Goal: Communication & Community: Ask a question

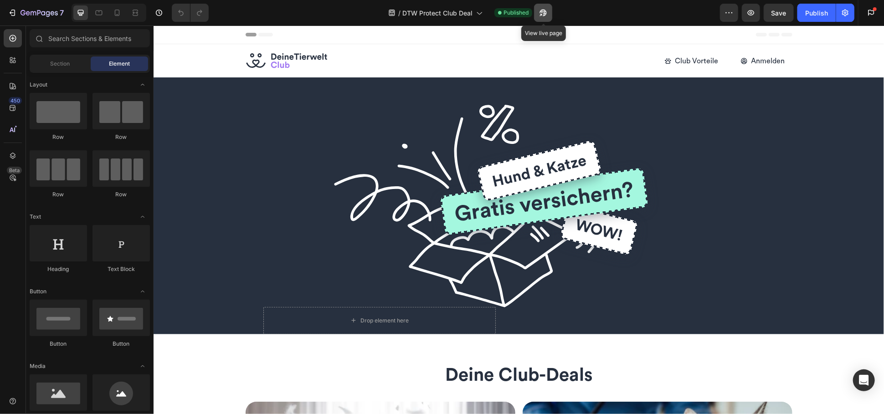
click at [542, 14] on icon "button" at bounding box center [542, 12] width 9 height 9
click at [868, 372] on div "Open Intercom Messenger" at bounding box center [864, 380] width 24 height 24
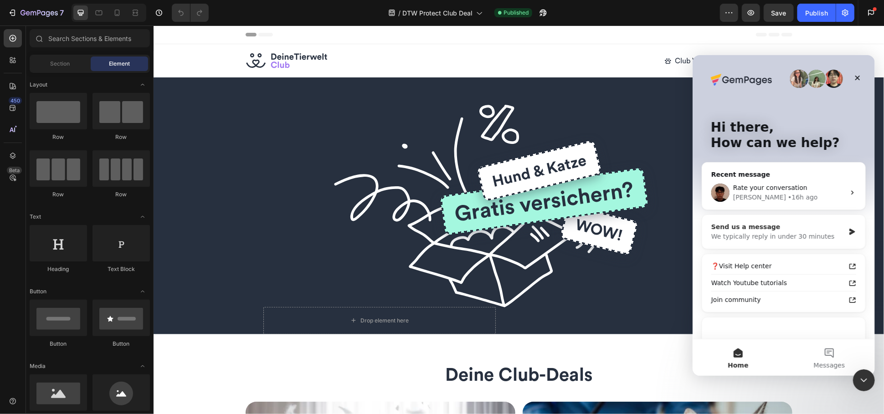
click at [766, 229] on div "Send us a message" at bounding box center [776, 227] width 133 height 10
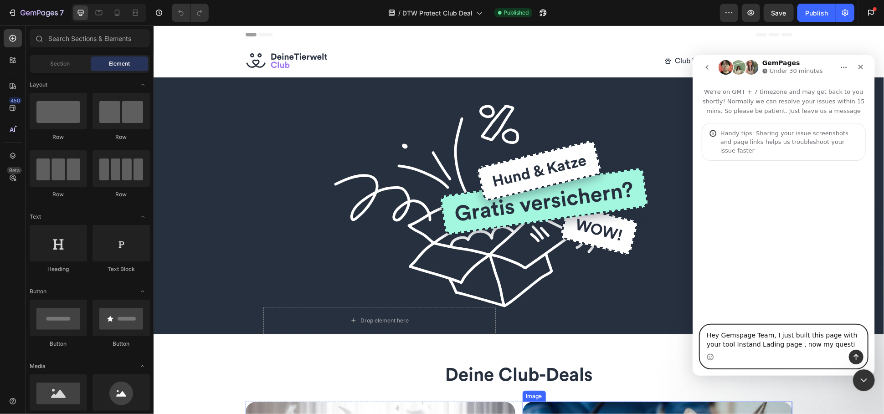
paste textarea "[URL][DOMAIN_NAME]"
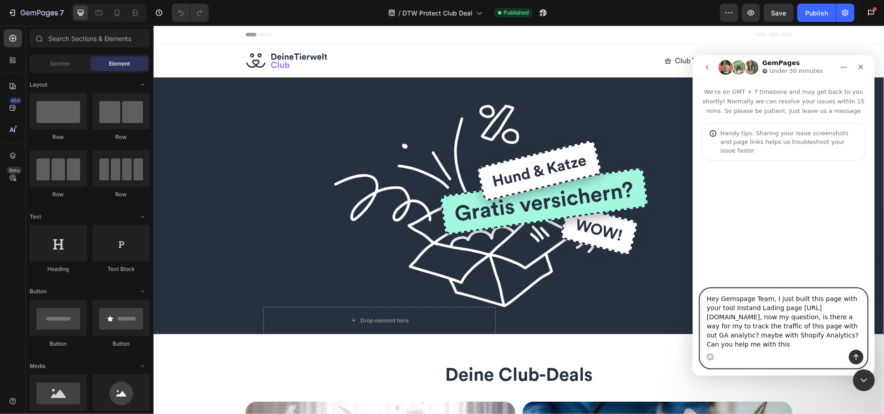
click at [766, 335] on textarea "Hey Gemspage Team, I just built this page with your tool Instand Lading page ht…" at bounding box center [783, 318] width 167 height 61
click at [825, 337] on textarea "Hey Gemspage Team, I just built this page with your tool Instand Lading page ht…" at bounding box center [783, 318] width 167 height 61
drag, startPoint x: 849, startPoint y: 348, endPoint x: 698, endPoint y: 290, distance: 162.5
click at [698, 290] on div "Hey Gemspage Team, I just built this page with your tool Instand Lading page ht…" at bounding box center [783, 328] width 182 height 80
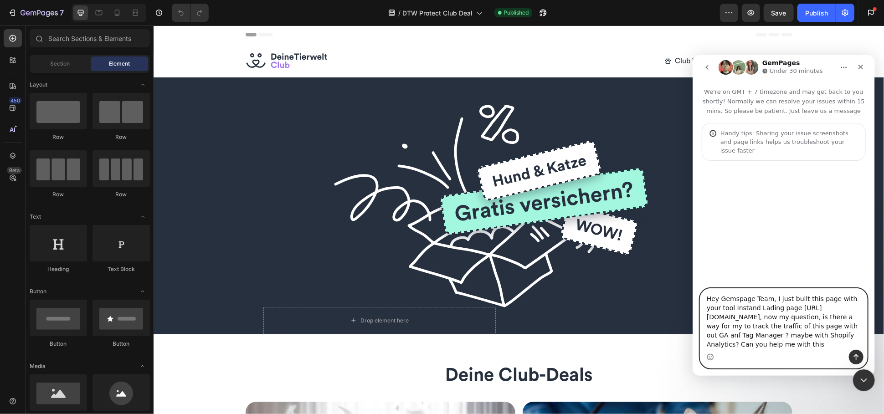
paste textarea "i GemPages Team, I just built this page with your Instant Landing Page tool: 👉 …"
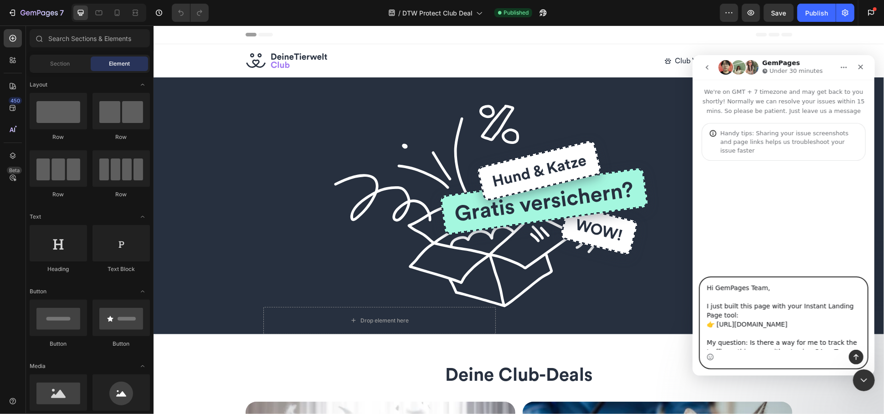
drag, startPoint x: 766, startPoint y: 344, endPoint x: 716, endPoint y: 273, distance: 87.3
click at [716, 273] on div "We're on GMT + 7 timezone and may get back to you shortly! Normally we can reso…" at bounding box center [783, 227] width 182 height 296
type textarea "Hi GemPages Team, I just built this page with your Instant Landing Page tool: 👉…"
click at [855, 356] on icon "Send a message…" at bounding box center [855, 357] width 5 height 6
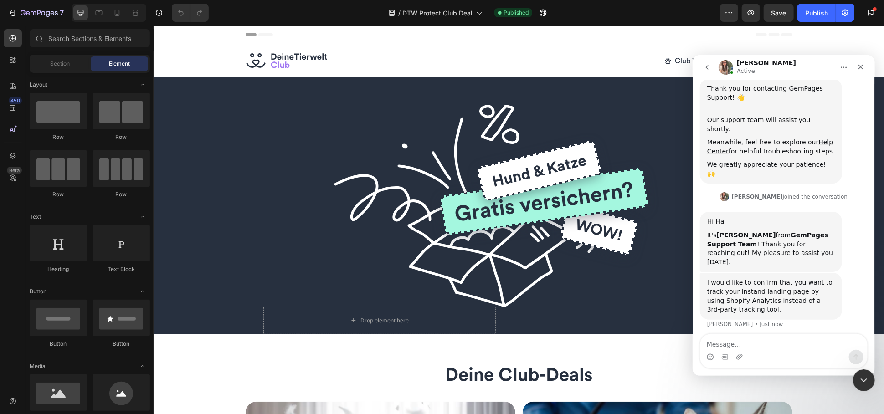
scroll to position [240, 0]
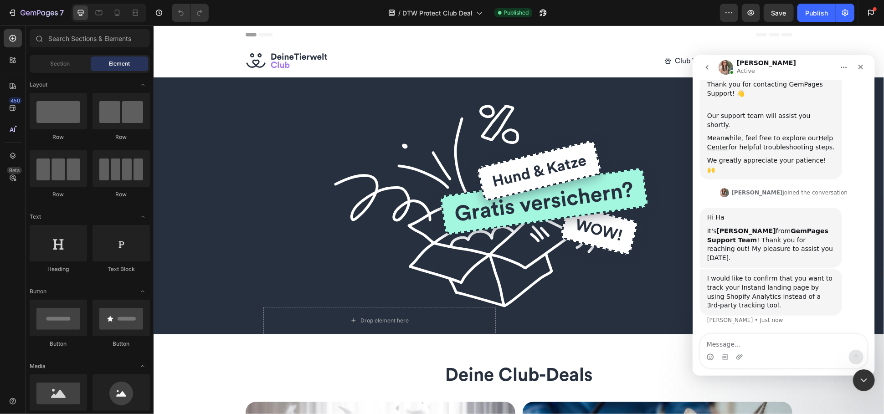
click at [706, 66] on icon "go back" at bounding box center [706, 66] width 7 height 7
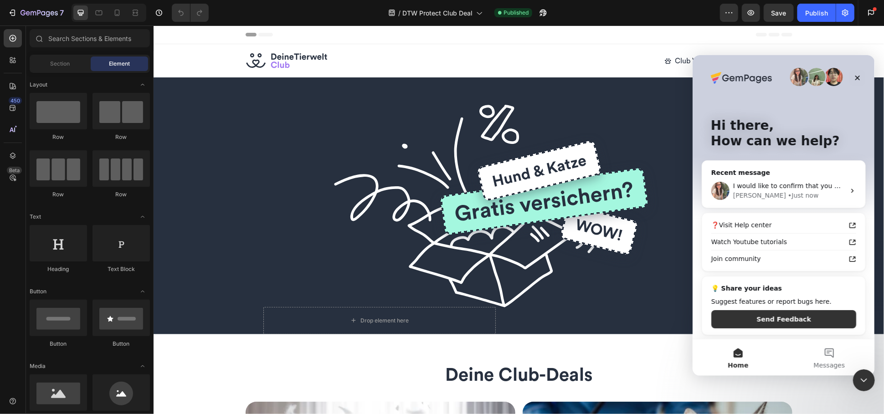
scroll to position [3, 0]
click at [796, 192] on div "Ann • Just now" at bounding box center [788, 194] width 112 height 10
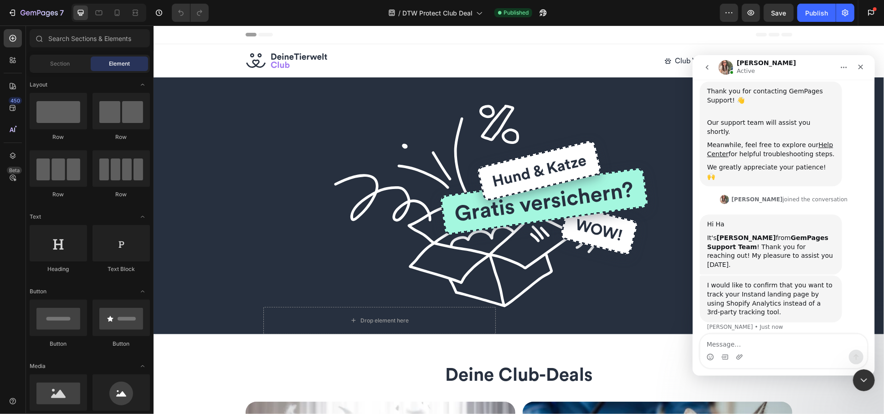
scroll to position [240, 0]
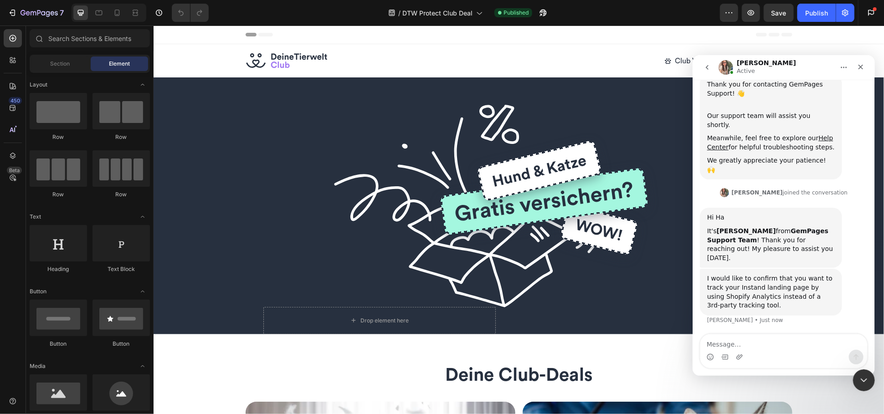
click at [708, 71] on button "go back" at bounding box center [706, 66] width 17 height 17
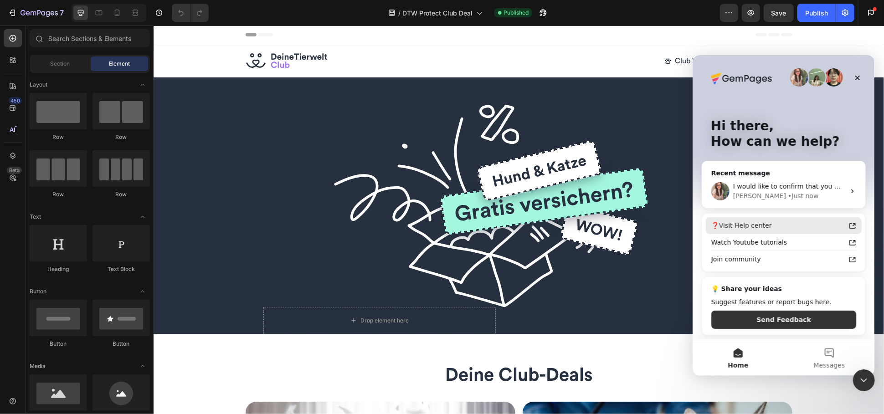
scroll to position [3, 0]
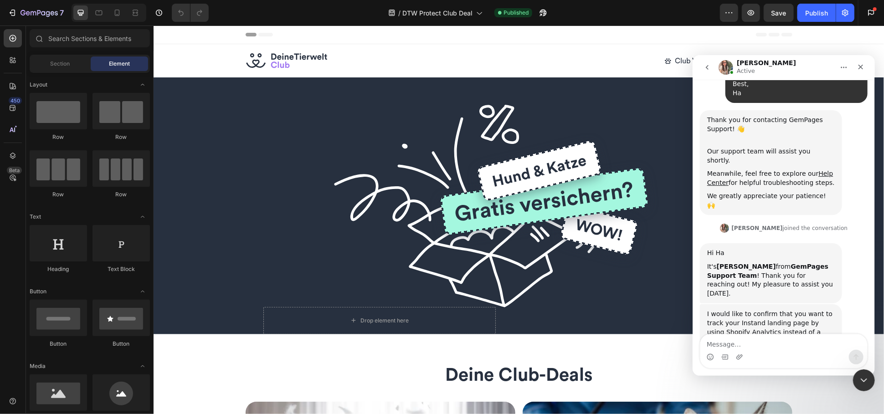
scroll to position [240, 0]
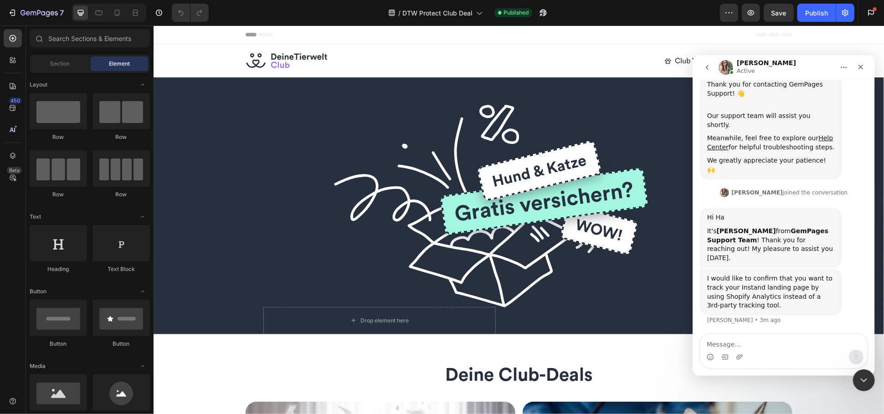
click at [791, 350] on div "Intercom messenger" at bounding box center [783, 356] width 167 height 15
click at [794, 343] on textarea "Message…" at bounding box center [783, 341] width 167 height 15
paste textarea "Yes, or any other way that I can view some basic analytics for this page—such a…"
type textarea "Yes, or any other way that I can view some basic analytics for this page—such a…"
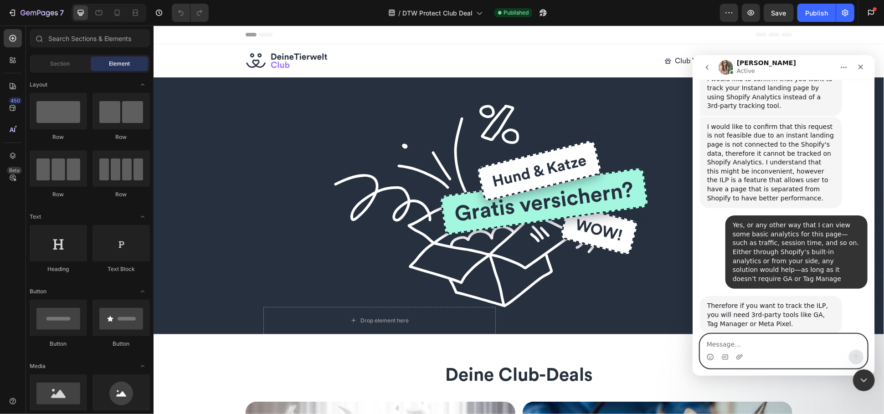
scroll to position [405, 0]
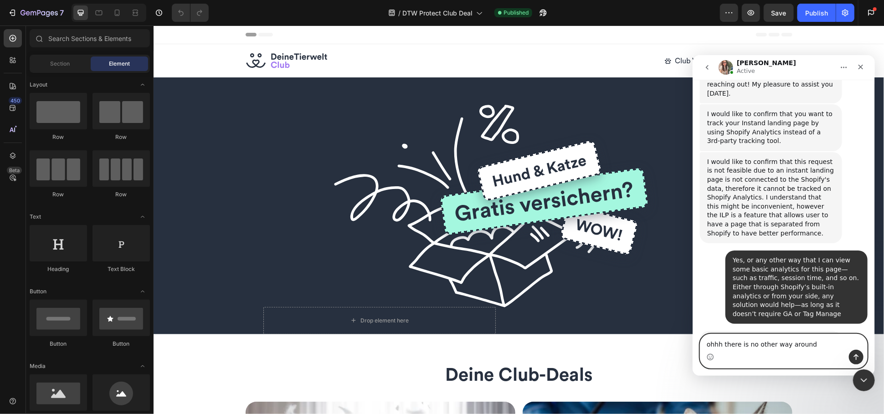
type textarea "ohhh there is no other way around?"
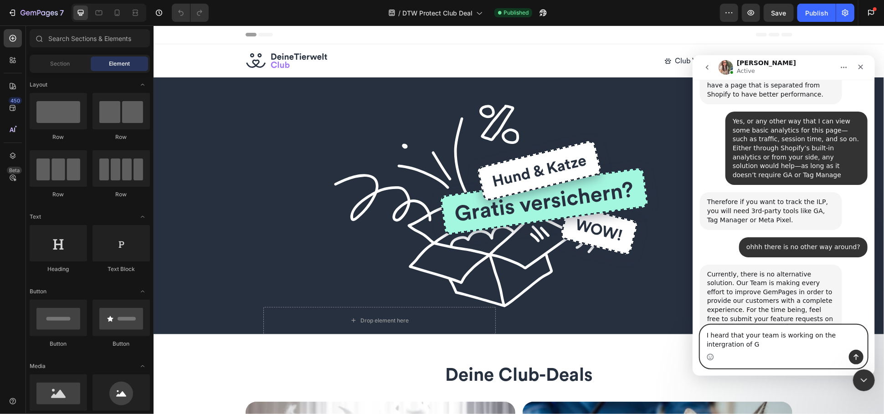
scroll to position [553, 0]
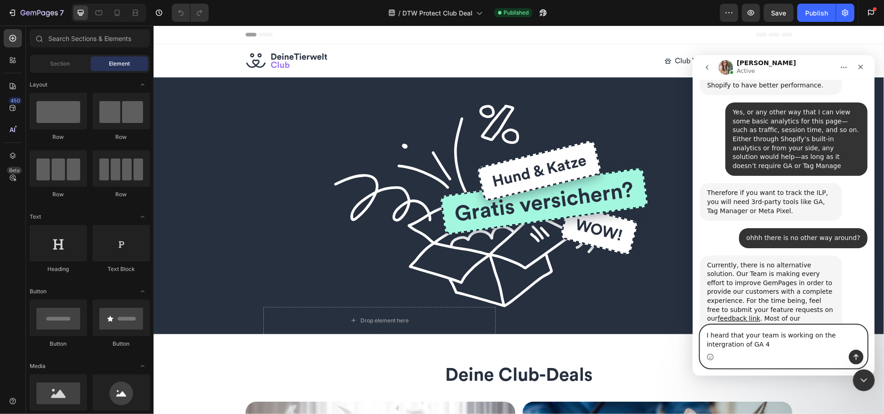
type textarea "I heard that your team is working on the intergration of GA 4?"
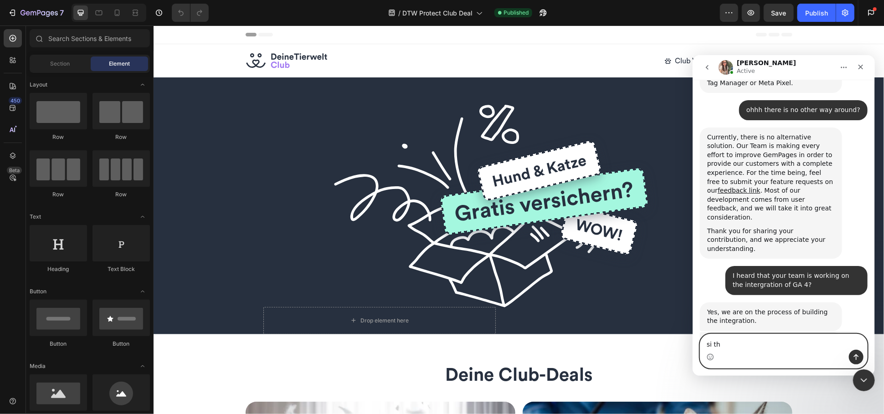
scroll to position [646, 0]
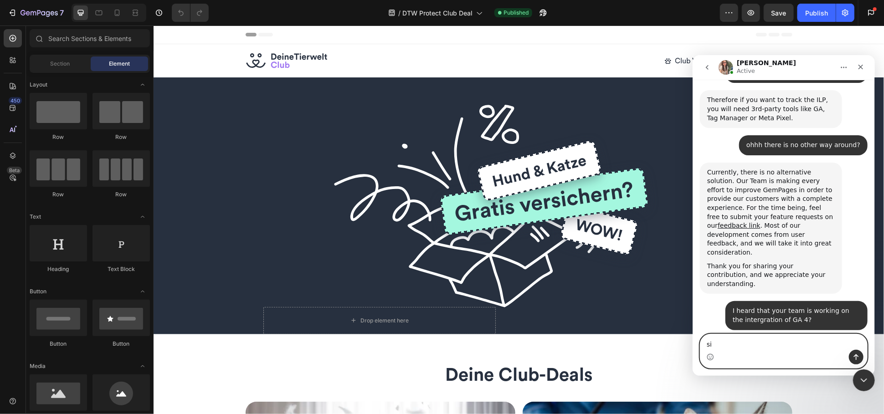
type textarea "s"
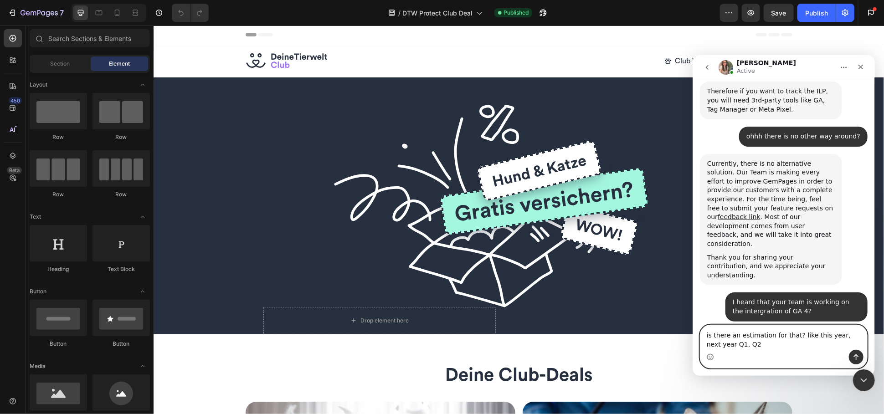
type textarea "is there an estimation for that? like this year, next year Q1, Q2?"
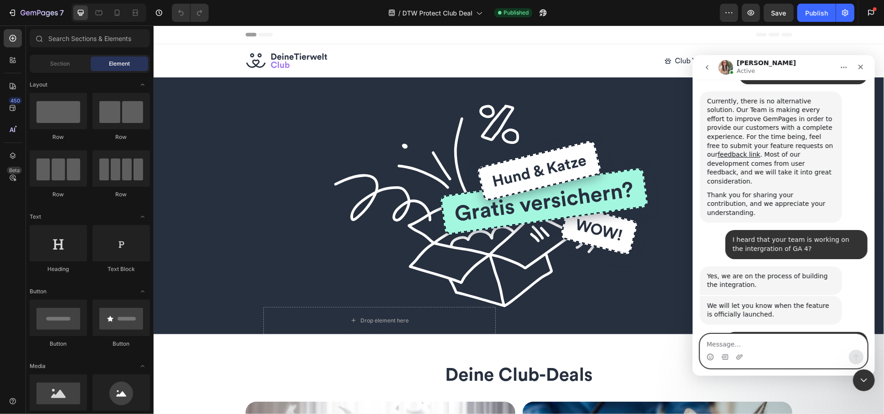
scroll to position [727, 0]
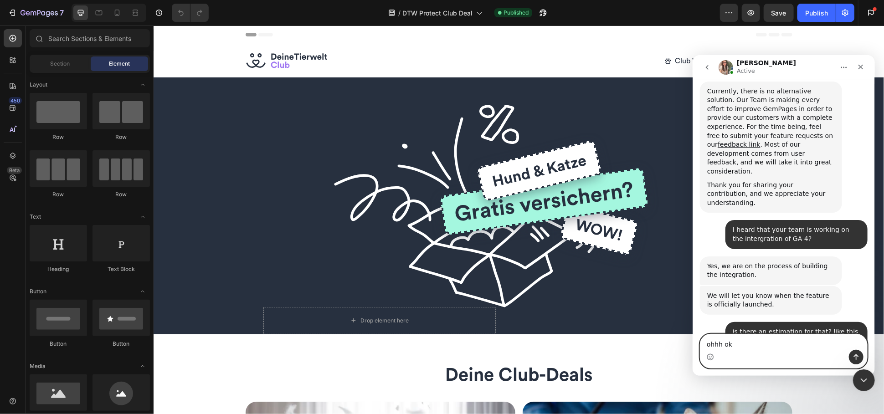
type textarea "ohhh ok"
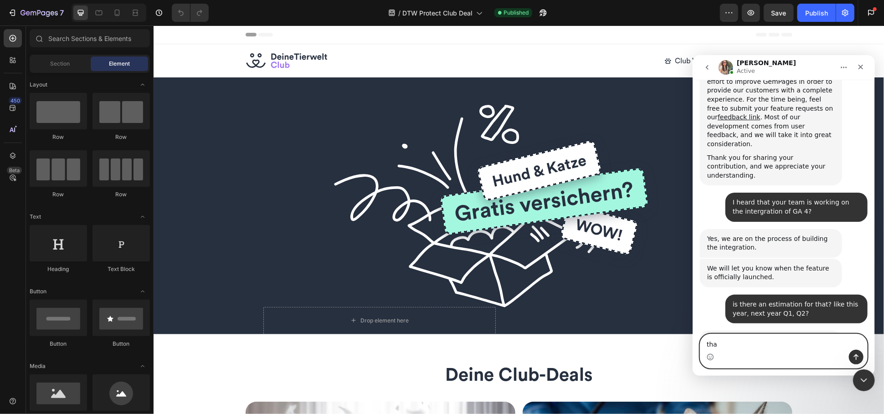
scroll to position [754, 0]
type textarea "thank you very much"
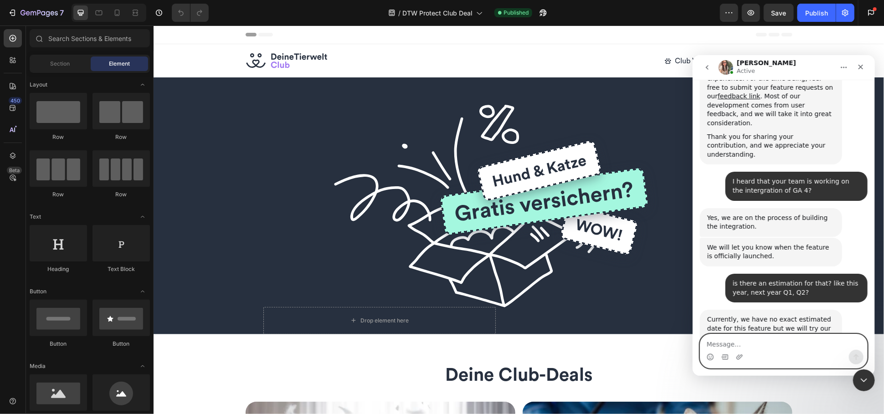
scroll to position [775, 0]
click at [721, 67] on img "Intercom messenger" at bounding box center [725, 67] width 15 height 15
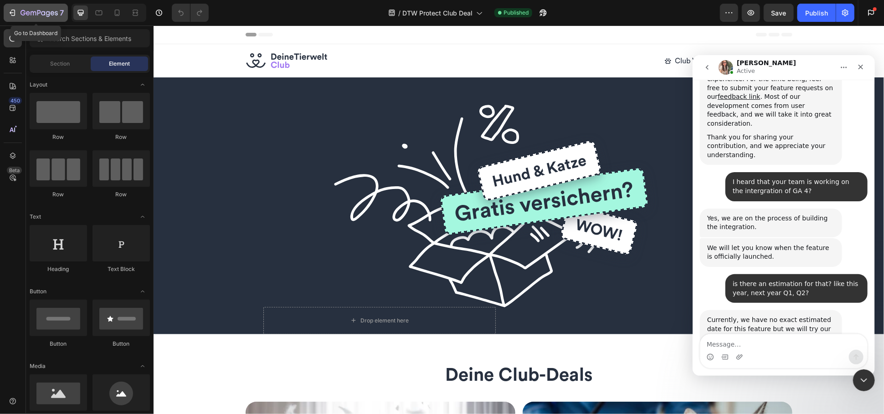
click at [33, 4] on button "7" at bounding box center [36, 13] width 64 height 18
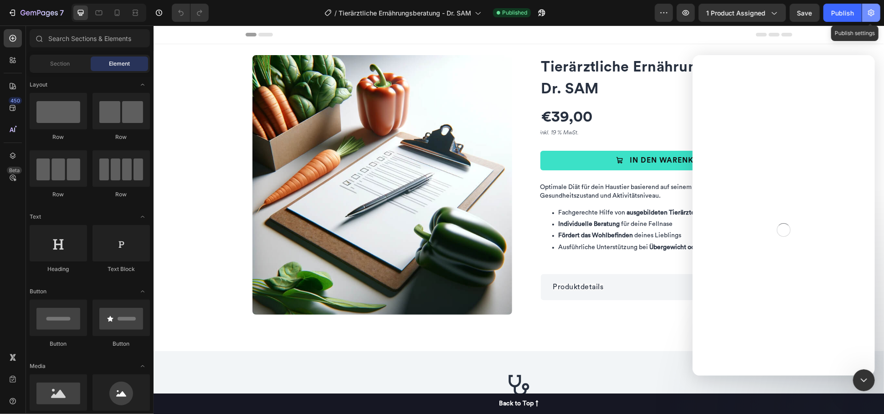
click at [869, 15] on icon "button" at bounding box center [870, 12] width 9 height 9
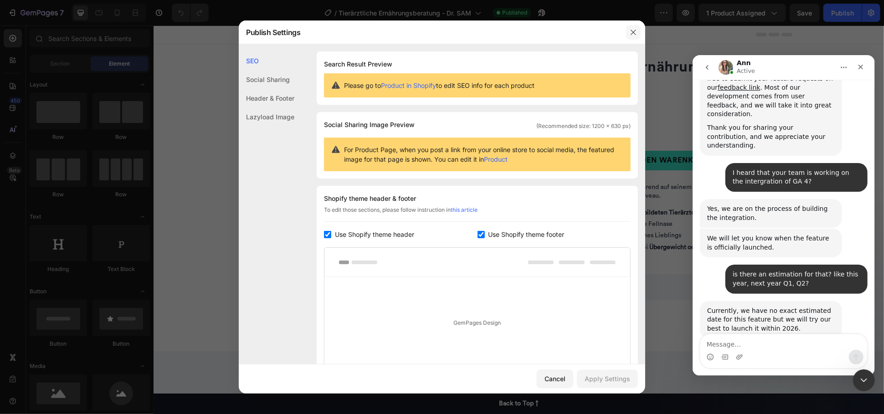
click at [629, 32] on icon "button" at bounding box center [632, 32] width 7 height 7
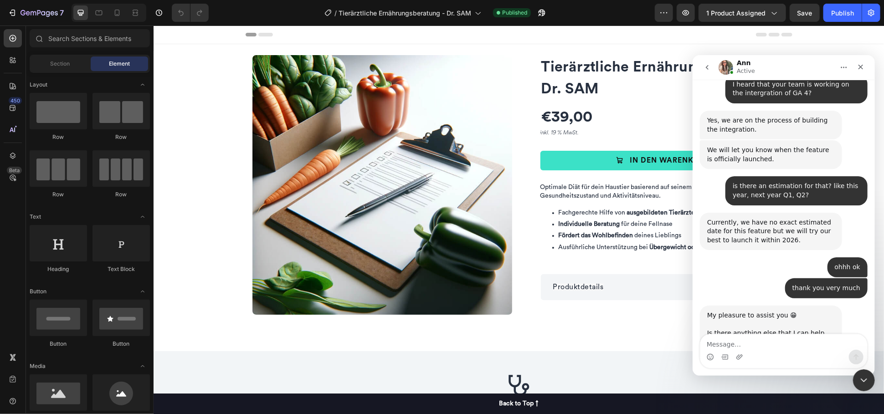
scroll to position [891, 0]
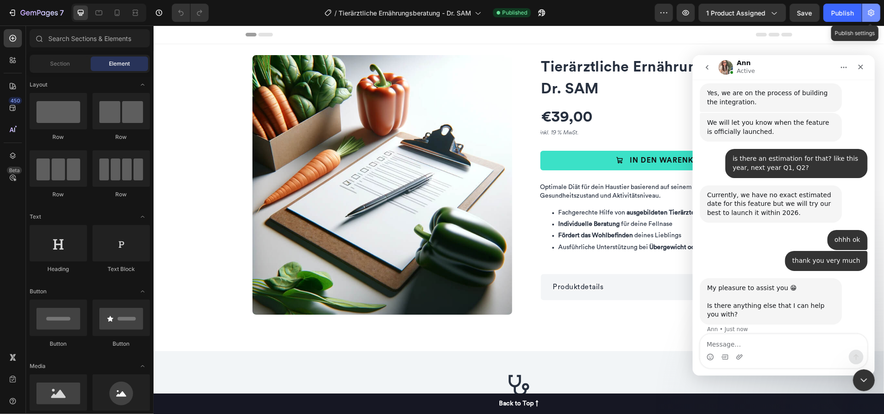
click at [877, 12] on button "button" at bounding box center [871, 13] width 18 height 18
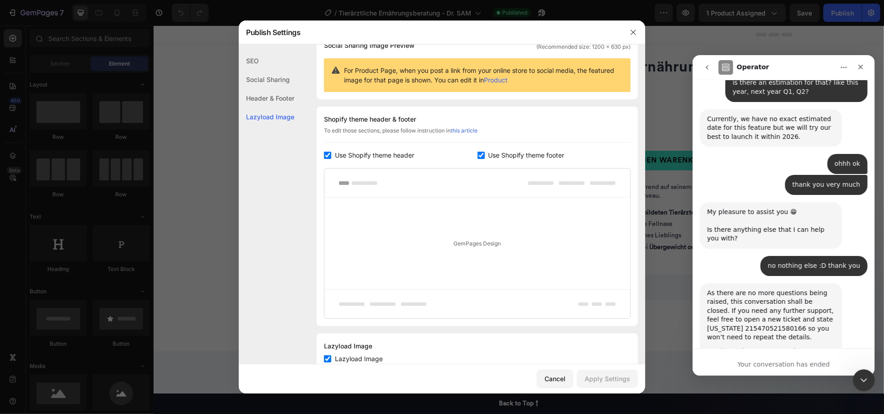
scroll to position [108, 0]
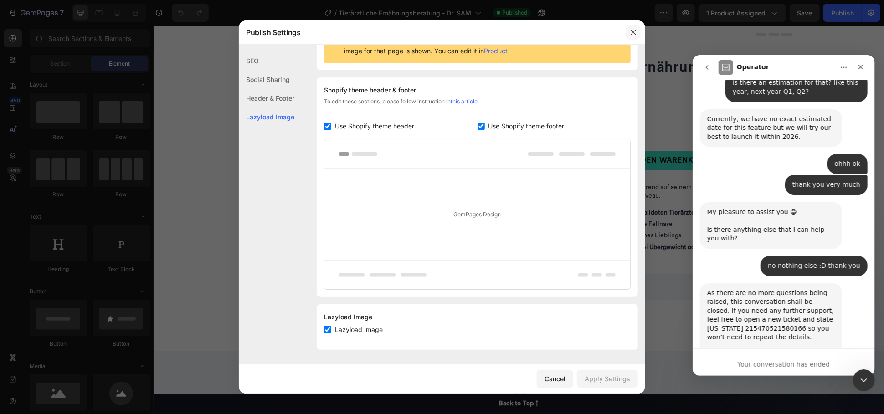
click at [636, 31] on icon "button" at bounding box center [632, 32] width 7 height 7
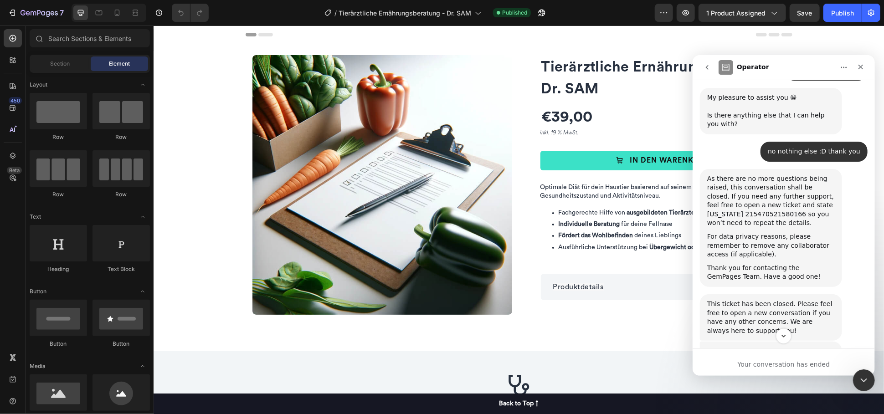
scroll to position [1087, 0]
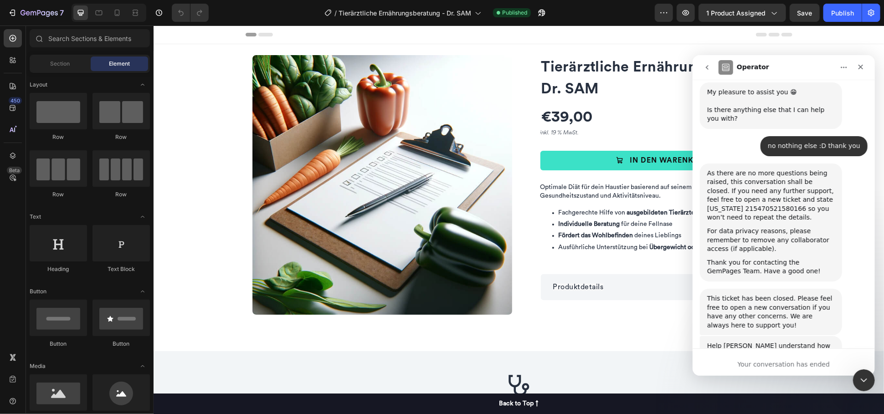
click at [788, 391] on span "Great" at bounding box center [784, 399] width 16 height 16
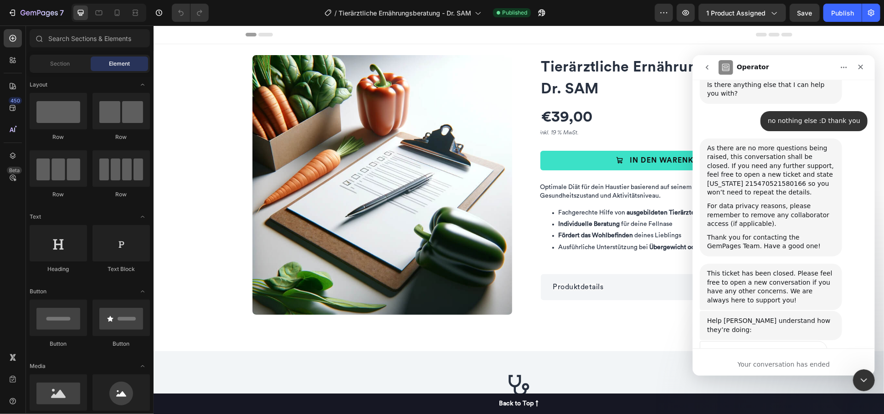
scroll to position [1112, 0]
click at [812, 398] on div "Submit" at bounding box center [810, 407] width 18 height 18
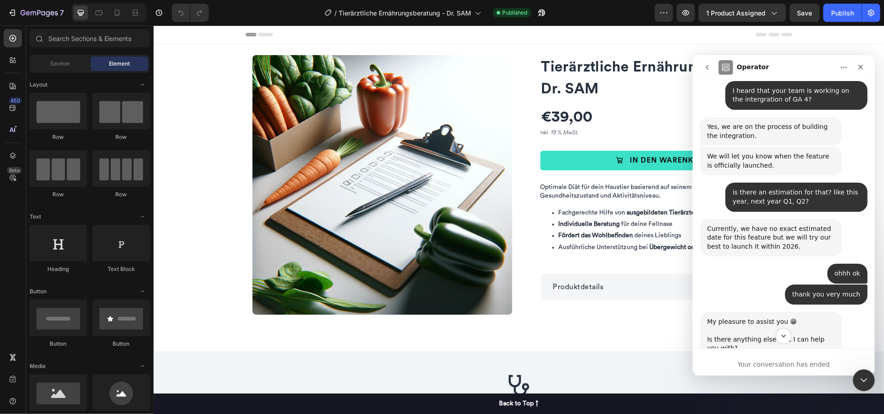
scroll to position [823, 0]
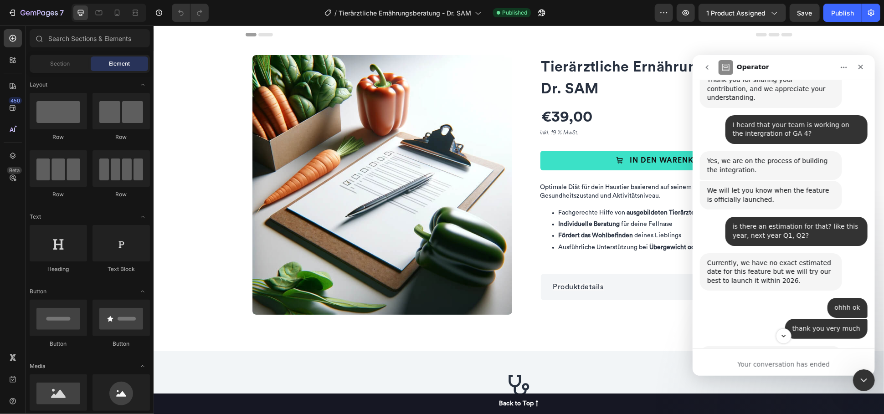
click at [631, 34] on div "Header" at bounding box center [518, 34] width 547 height 18
click at [870, 18] on button "button" at bounding box center [871, 13] width 18 height 18
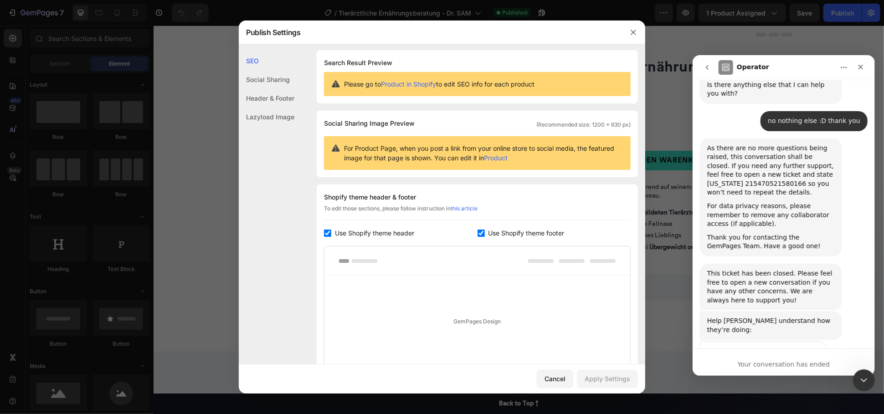
scroll to position [0, 0]
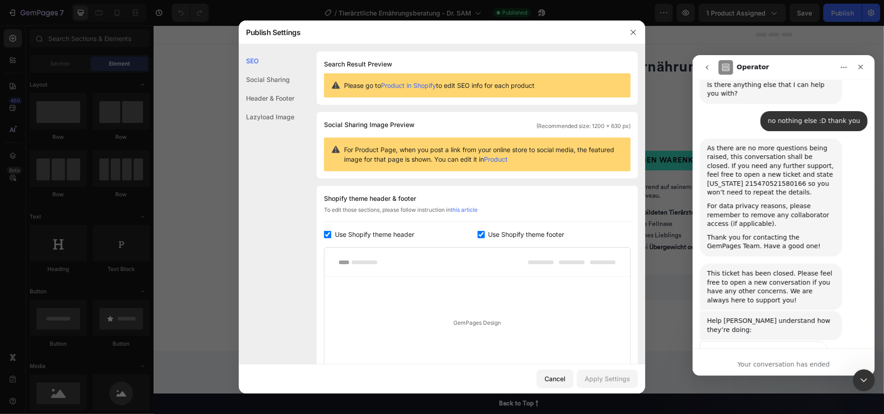
click at [277, 89] on div "Social Sharing" at bounding box center [267, 98] width 56 height 19
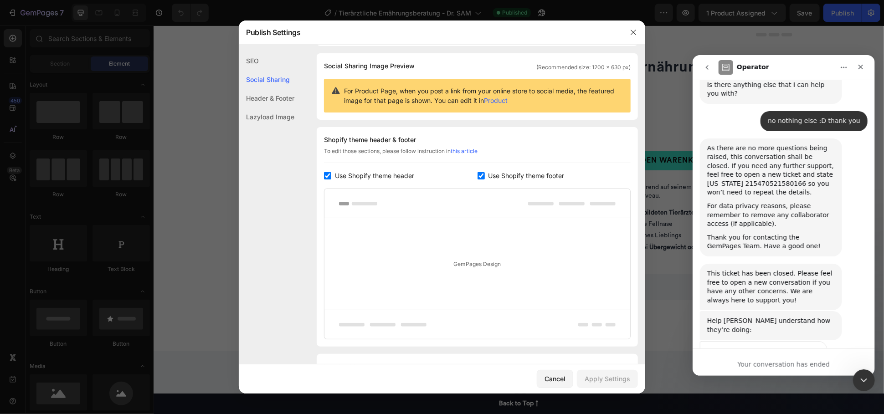
click at [284, 107] on div "Header & Footer" at bounding box center [267, 116] width 56 height 19
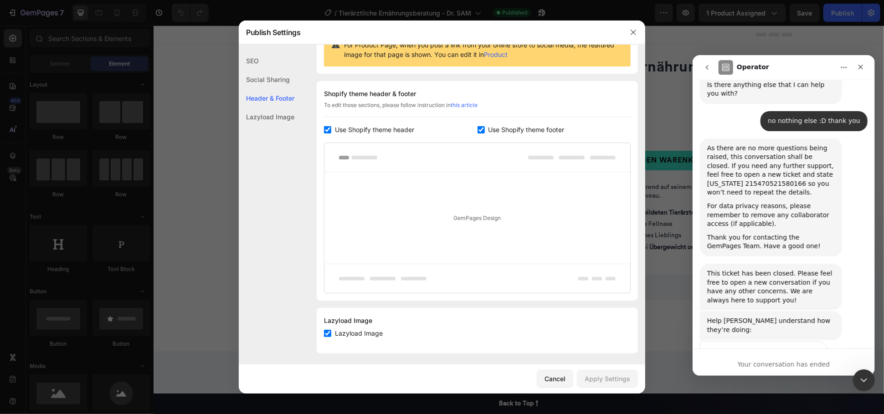
scroll to position [108, 0]
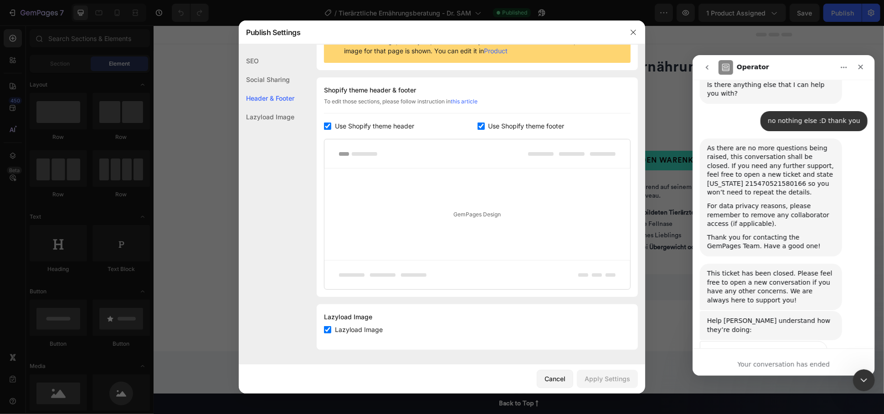
click at [280, 121] on div "Lazyload Image" at bounding box center [267, 116] width 56 height 19
click at [633, 30] on icon "button" at bounding box center [632, 32] width 7 height 7
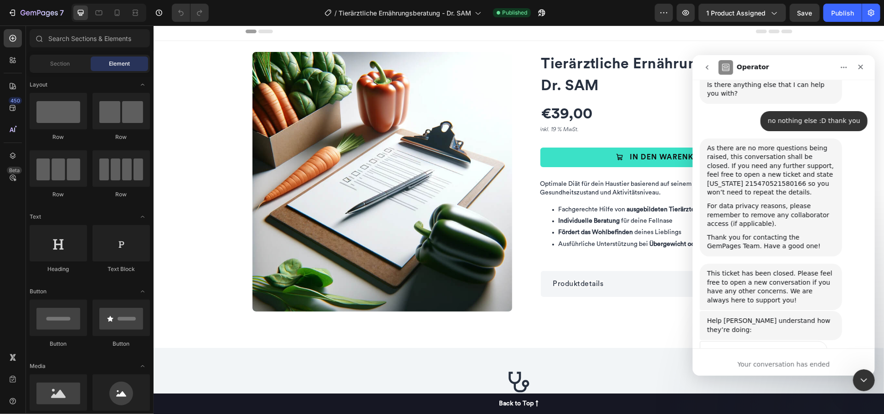
scroll to position [0, 0]
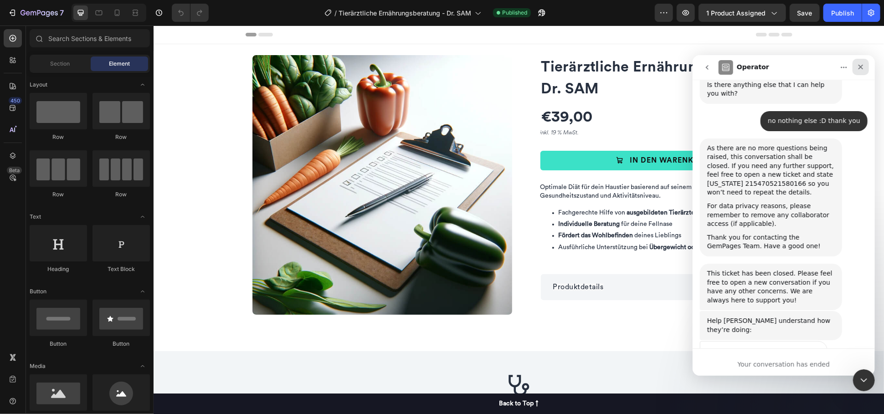
click at [862, 71] on div "Close" at bounding box center [860, 66] width 16 height 16
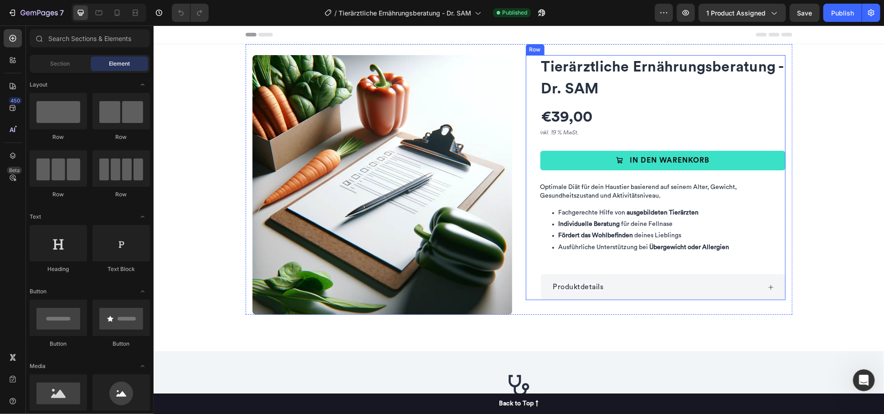
scroll to position [1111, 0]
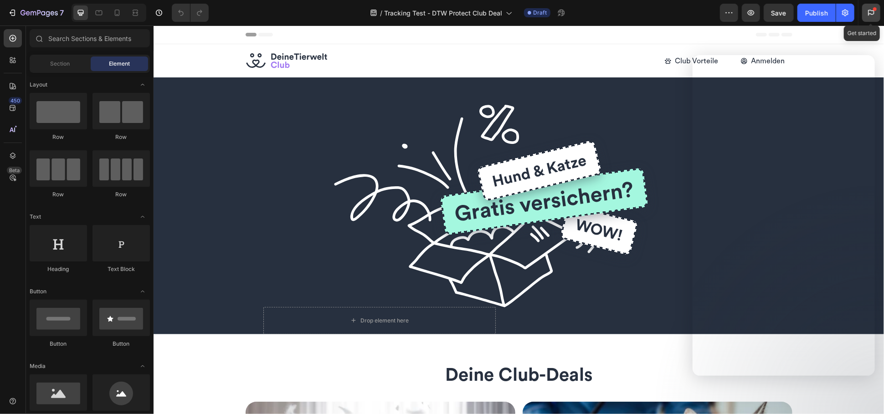
click at [874, 17] on icon at bounding box center [870, 12] width 9 height 9
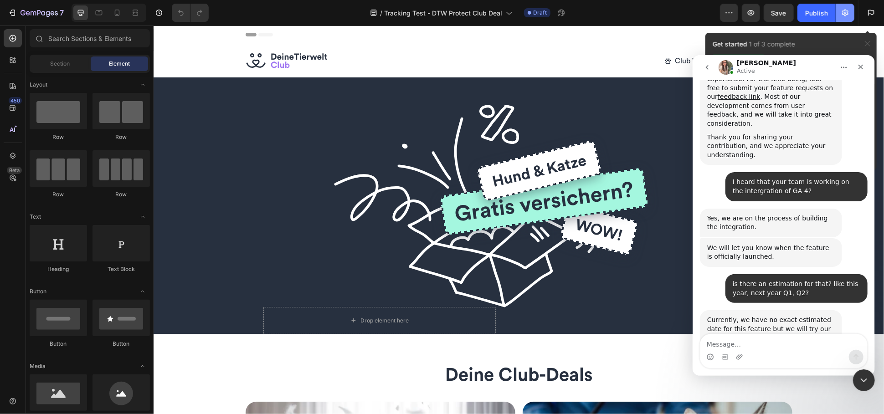
scroll to position [775, 0]
click at [861, 61] on div "Close" at bounding box center [860, 66] width 16 height 16
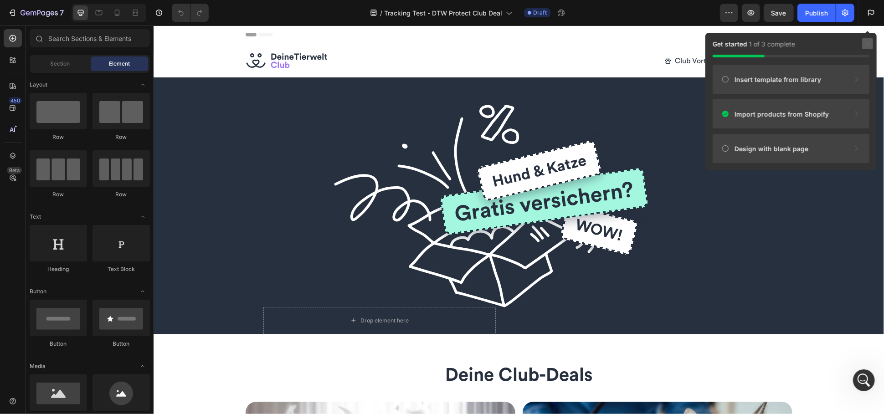
scroll to position [775, 0]
click at [872, 47] on div at bounding box center [867, 43] width 11 height 11
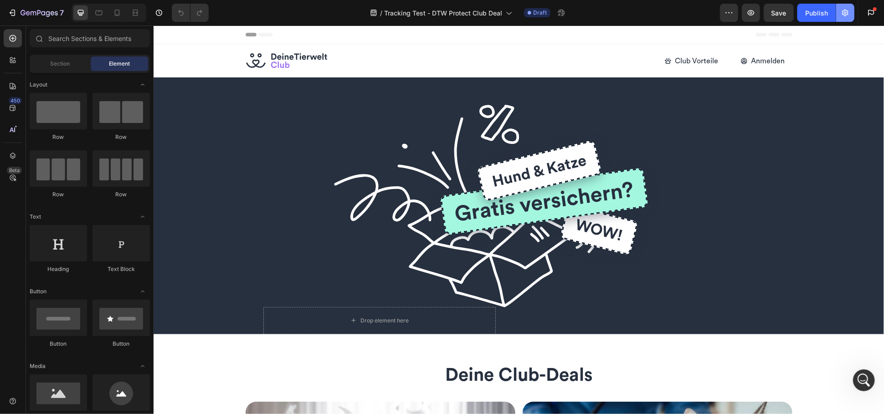
click at [847, 14] on icon "button" at bounding box center [844, 12] width 9 height 9
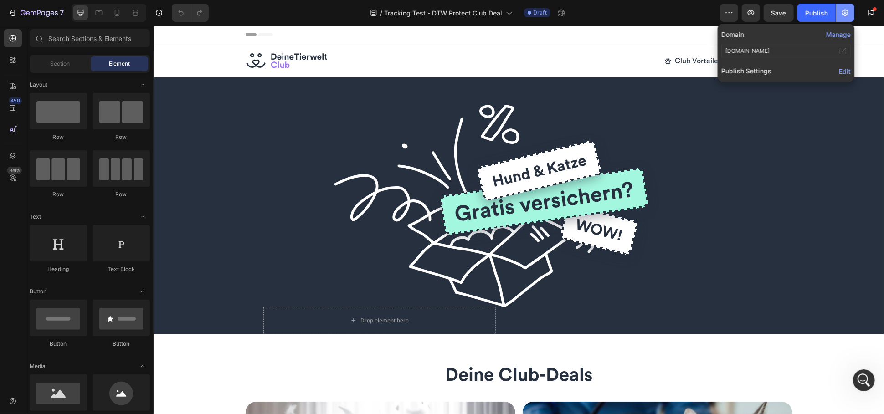
click at [847, 14] on icon "button" at bounding box center [844, 12] width 9 height 9
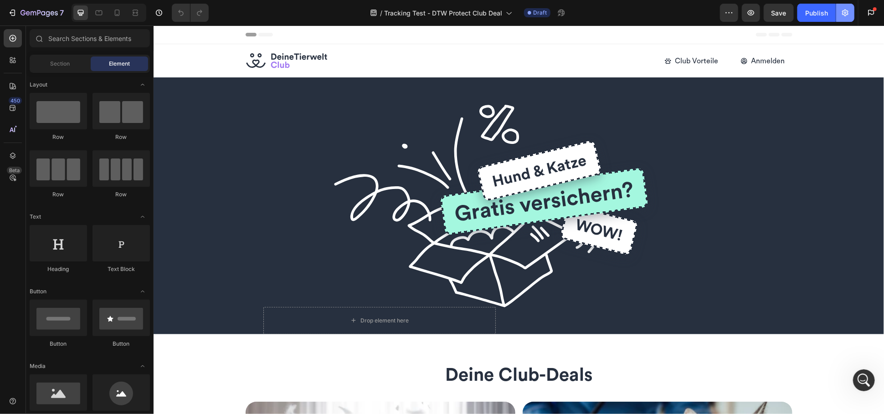
click at [847, 14] on icon "button" at bounding box center [844, 12] width 9 height 9
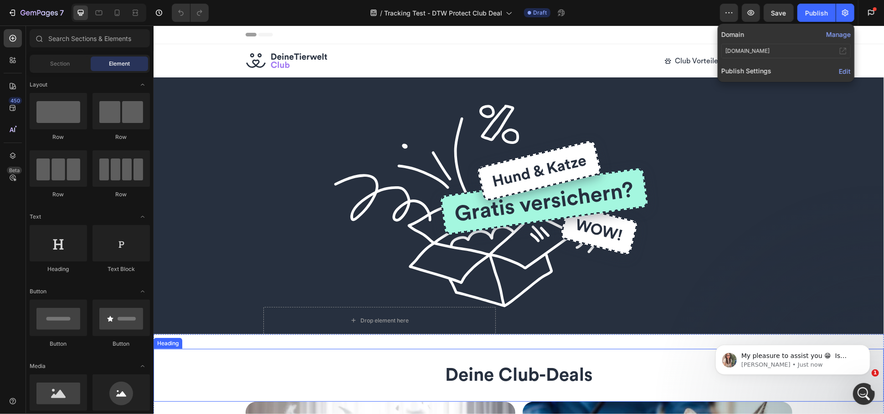
scroll to position [829, 0]
click at [827, 363] on p "[PERSON_NAME] • Just now" at bounding box center [800, 364] width 118 height 8
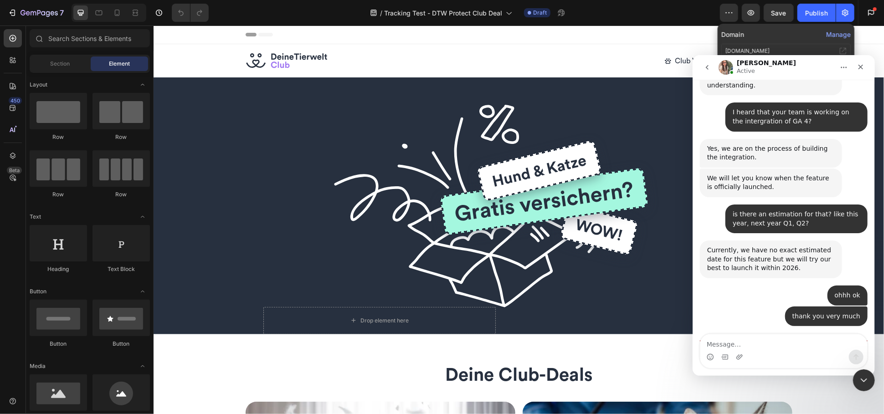
scroll to position [843, 0]
click at [790, 347] on textarea "Message…" at bounding box center [783, 341] width 167 height 15
click at [752, 341] on textarea "Message…" at bounding box center [783, 341] width 167 height 15
click at [848, 12] on icon "button" at bounding box center [844, 12] width 9 height 9
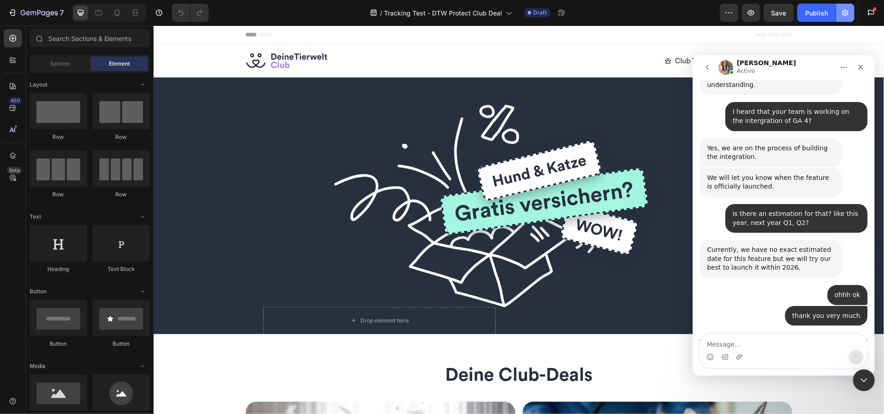
click at [848, 12] on icon "button" at bounding box center [844, 12] width 9 height 9
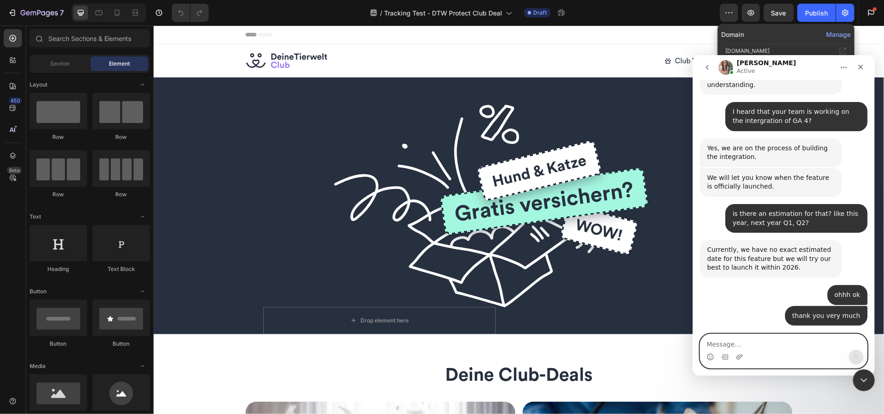
click at [755, 341] on textarea "Message…" at bounding box center [783, 341] width 167 height 15
type textarea "no nothing else :D thank you"
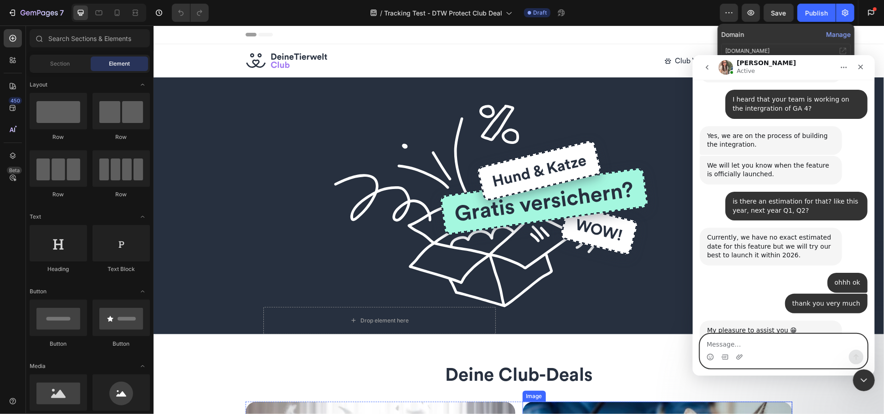
scroll to position [855, 0]
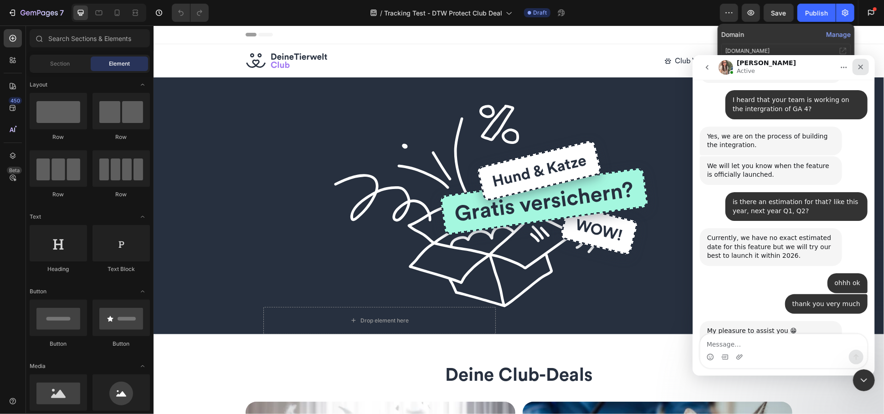
click at [862, 70] on icon "Close" at bounding box center [859, 66] width 7 height 7
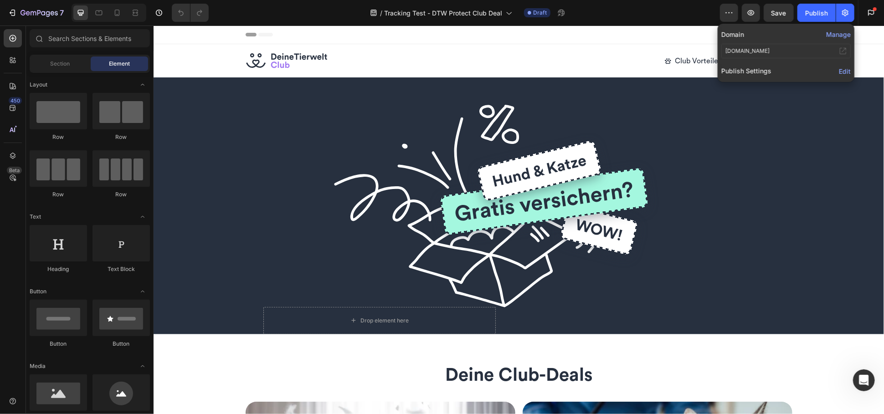
scroll to position [1087, 0]
